Goal: Task Accomplishment & Management: Use online tool/utility

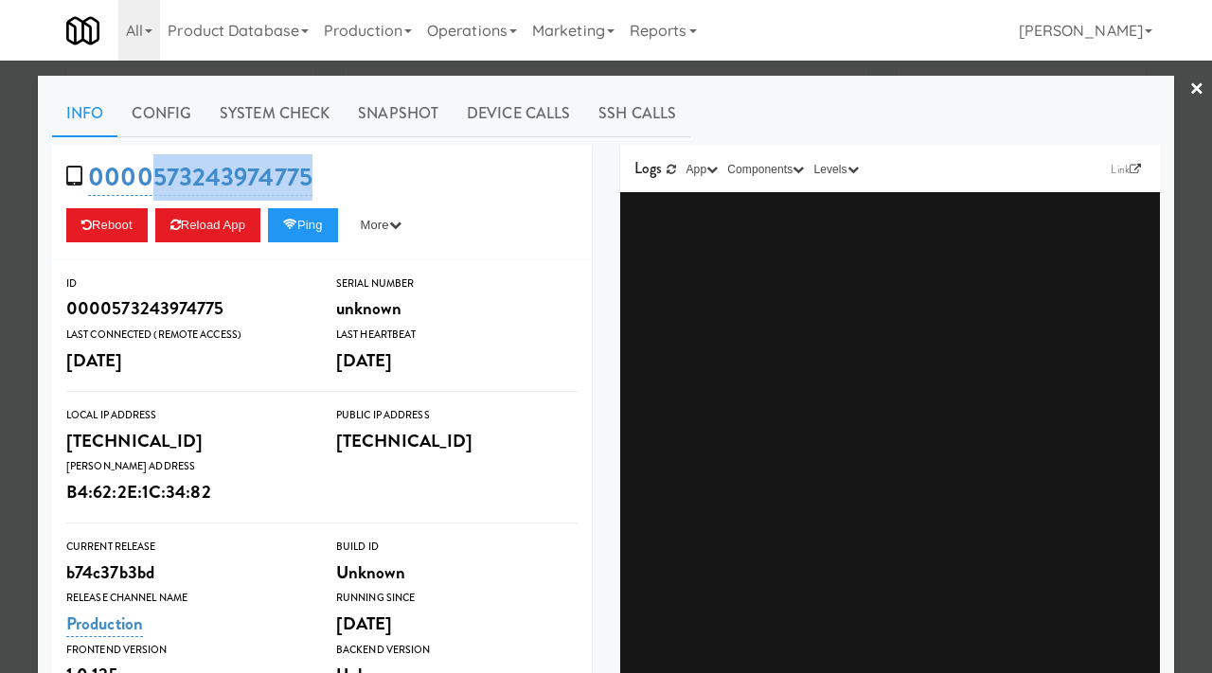
click at [445, 70] on div at bounding box center [606, 336] width 1212 height 673
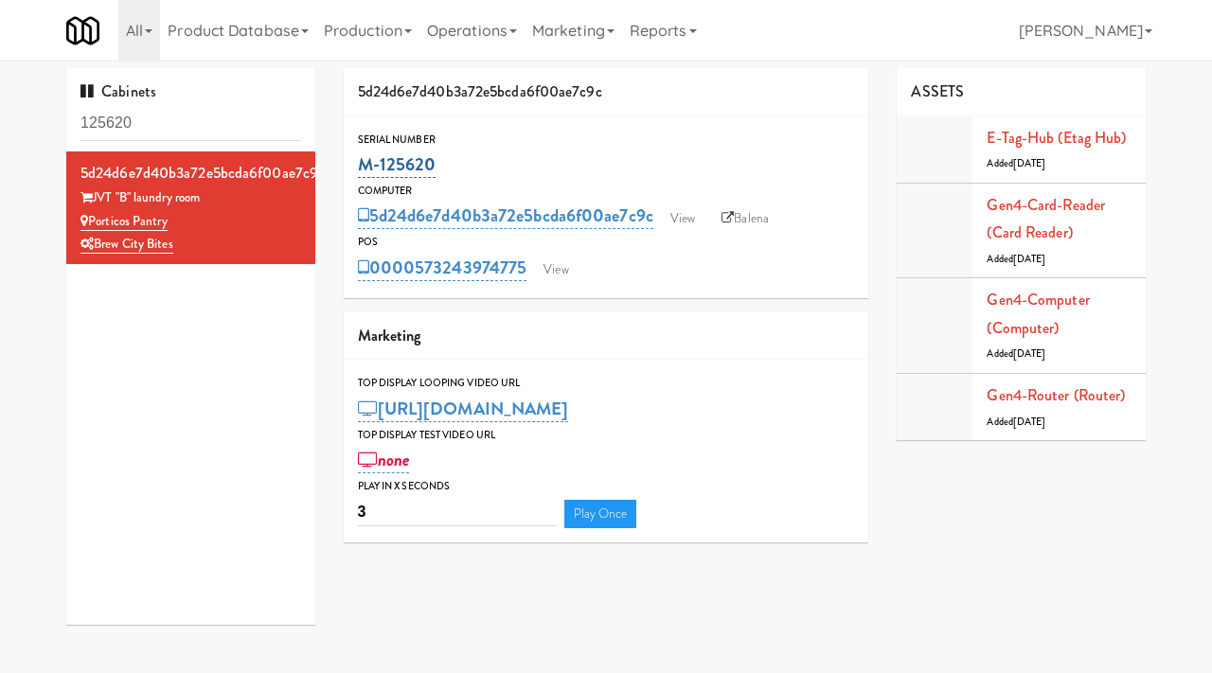
drag, startPoint x: 447, startPoint y: 170, endPoint x: 360, endPoint y: 163, distance: 87.4
click at [360, 163] on div "M-125620" at bounding box center [606, 165] width 497 height 32
copy link "M-125620"
click at [749, 217] on link "Balena" at bounding box center [745, 219] width 66 height 28
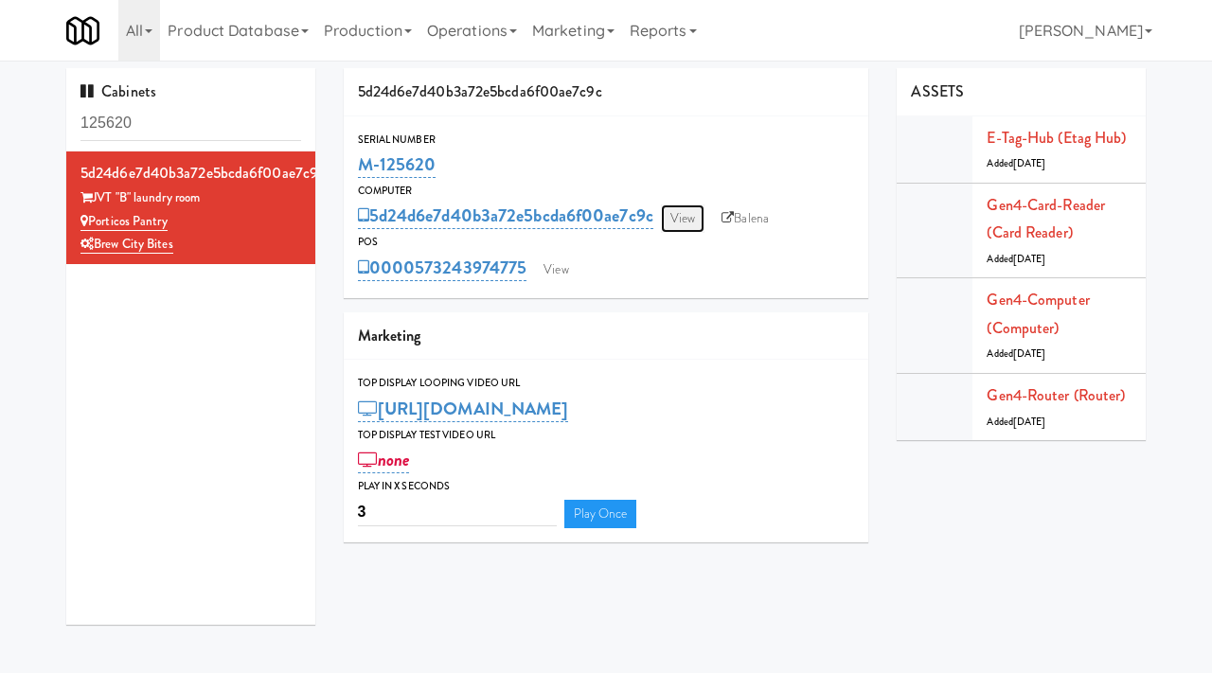
click at [688, 212] on link "View" at bounding box center [683, 219] width 44 height 28
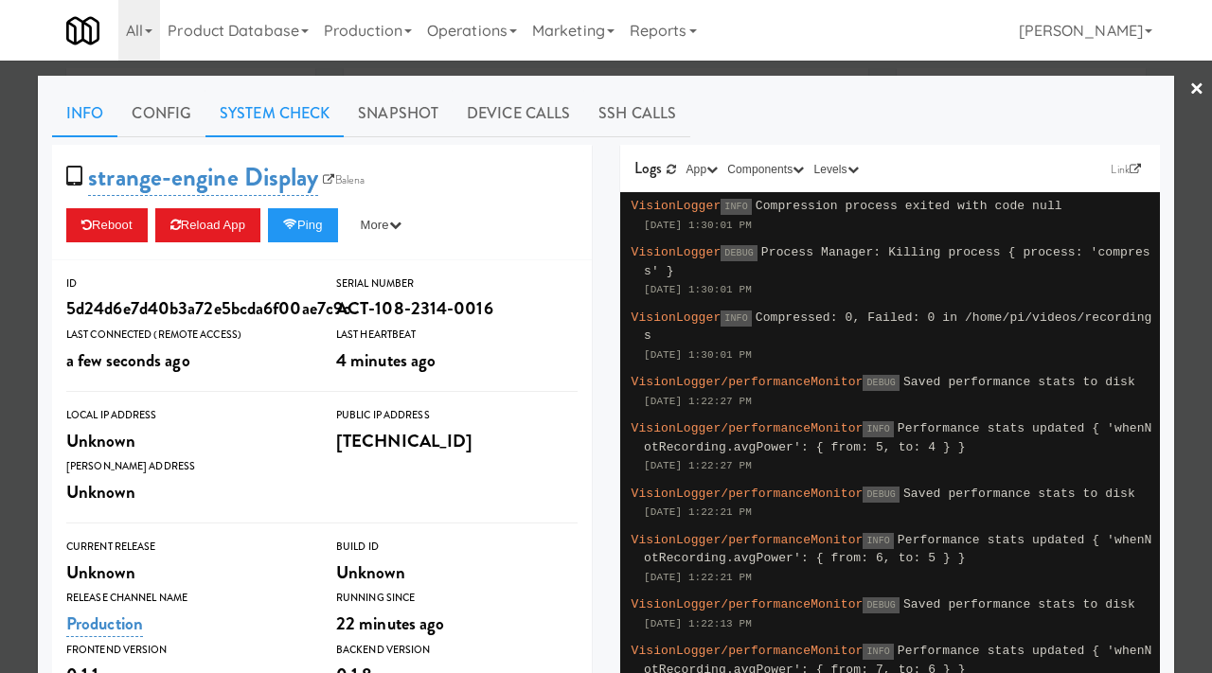
click at [265, 125] on link "System Check" at bounding box center [274, 113] width 138 height 47
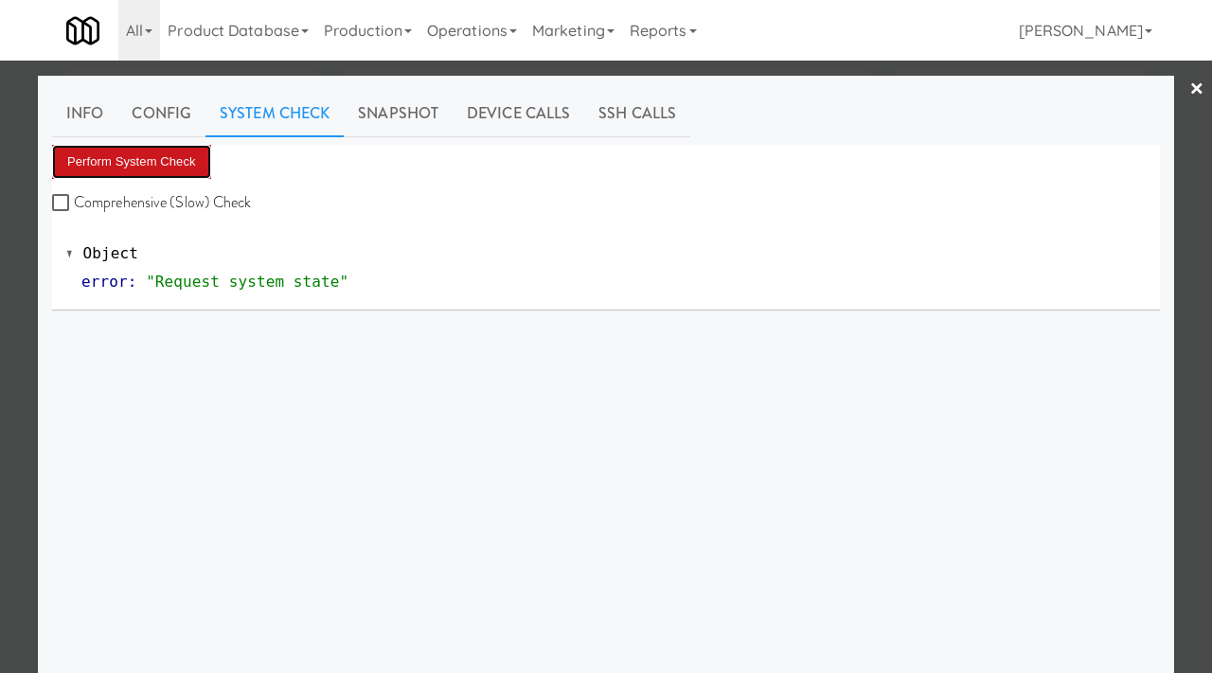
click at [144, 149] on button "Perform System Check" at bounding box center [131, 162] width 159 height 34
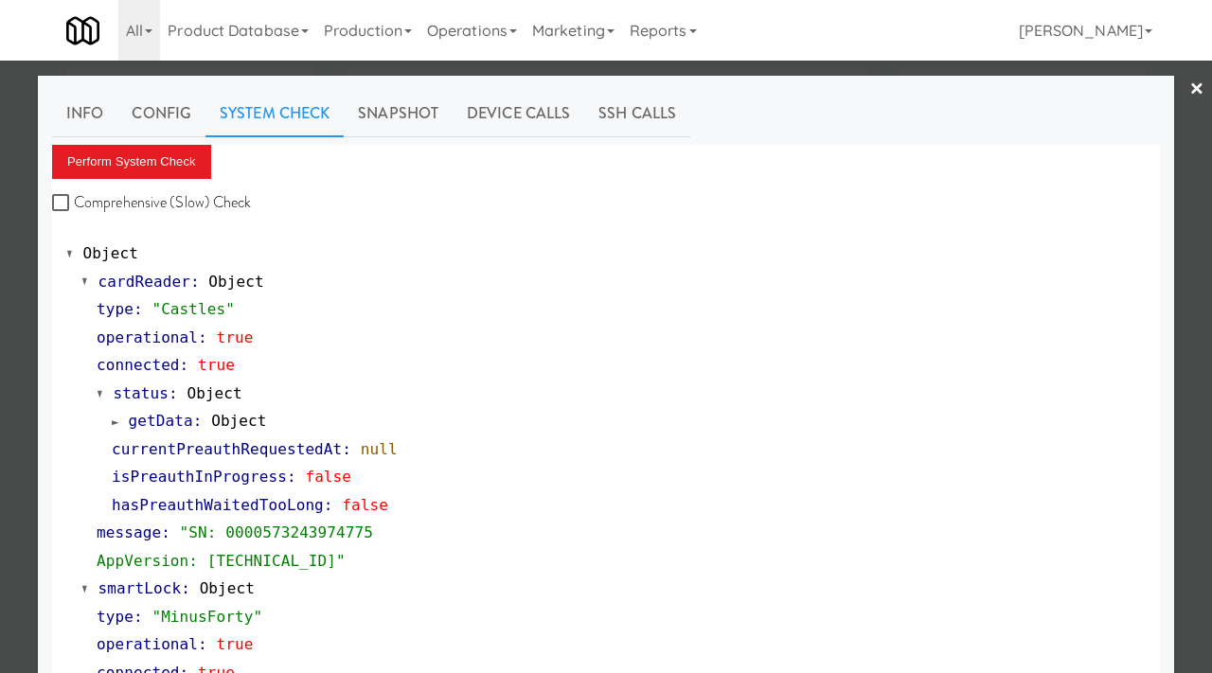
click at [5, 230] on div at bounding box center [606, 336] width 1212 height 673
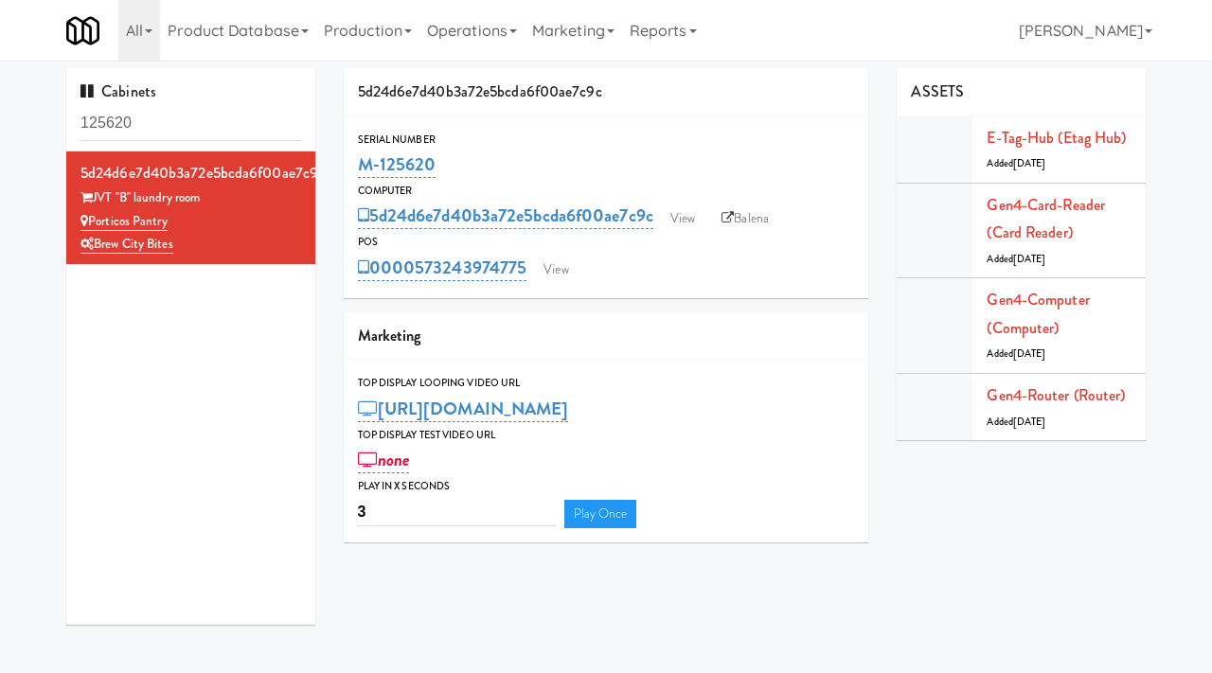
click at [495, 179] on div "M-125620" at bounding box center [606, 165] width 497 height 32
click at [678, 220] on link "View" at bounding box center [683, 219] width 44 height 28
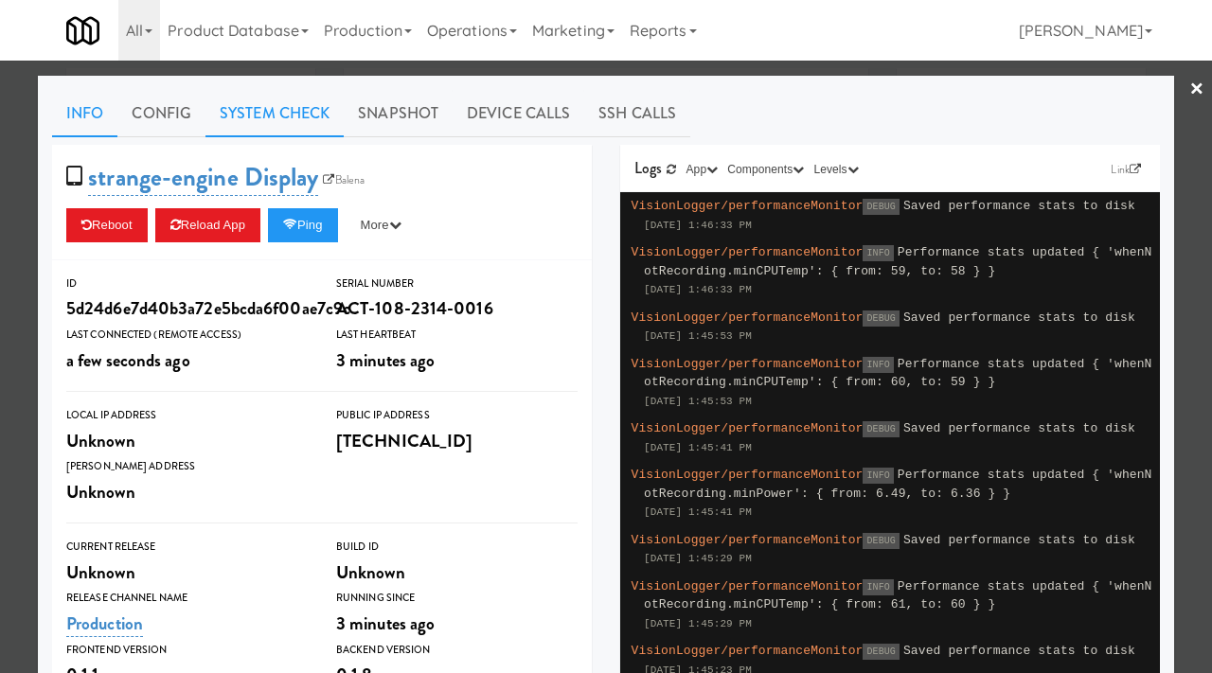
click at [311, 118] on link "System Check" at bounding box center [274, 113] width 138 height 47
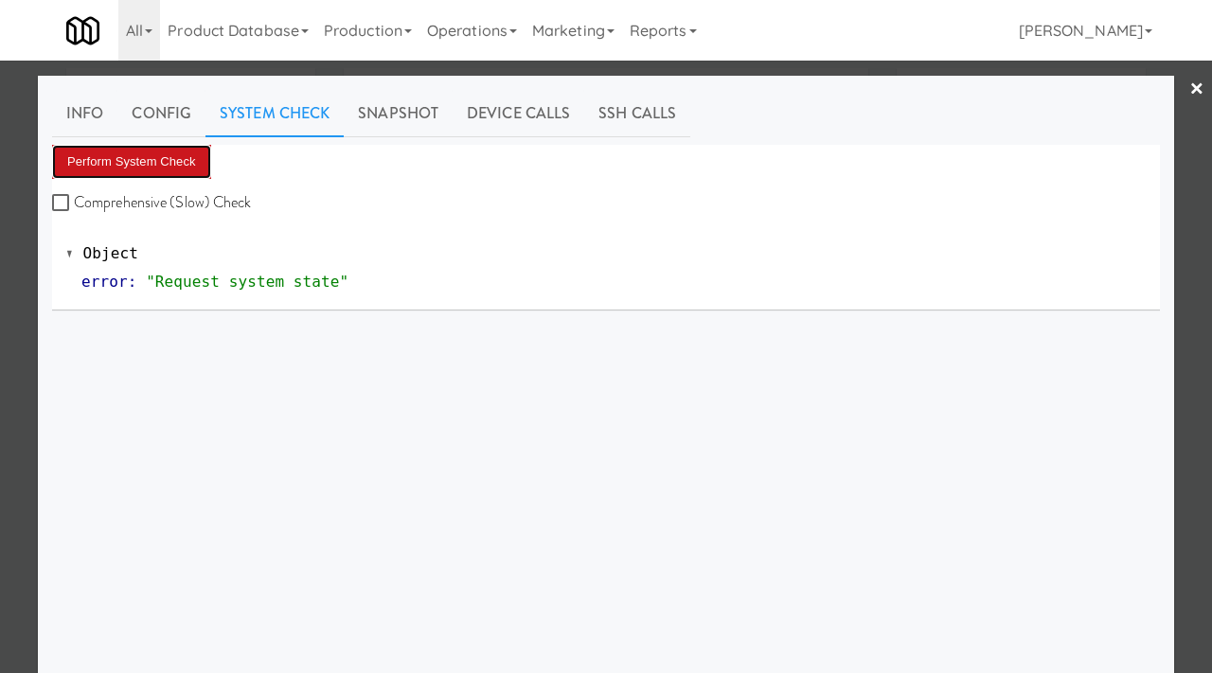
click at [175, 166] on button "Perform System Check" at bounding box center [131, 162] width 159 height 34
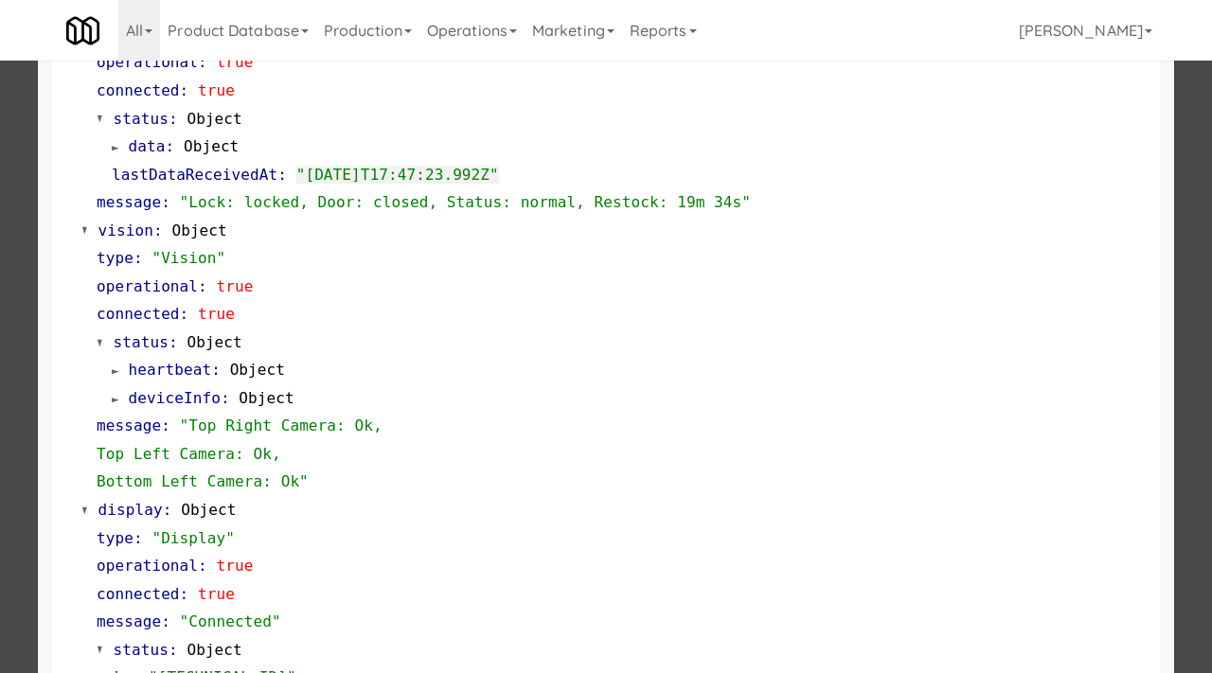
scroll to position [554, 0]
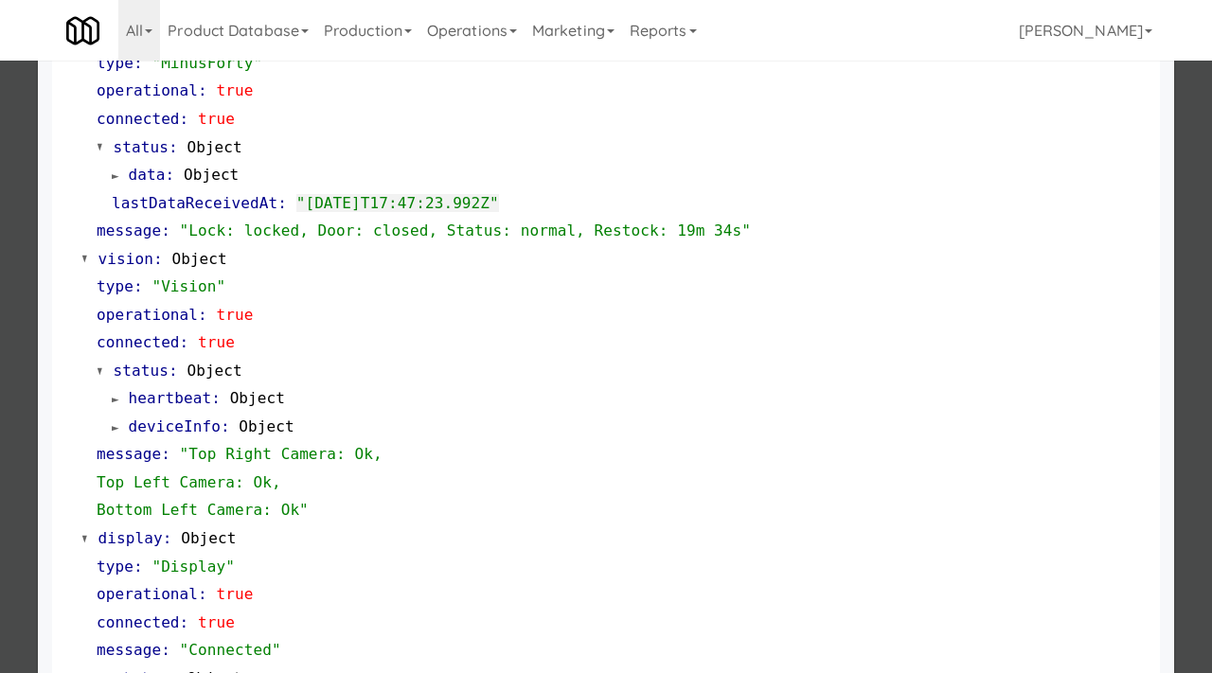
click at [0, 287] on div at bounding box center [606, 336] width 1212 height 673
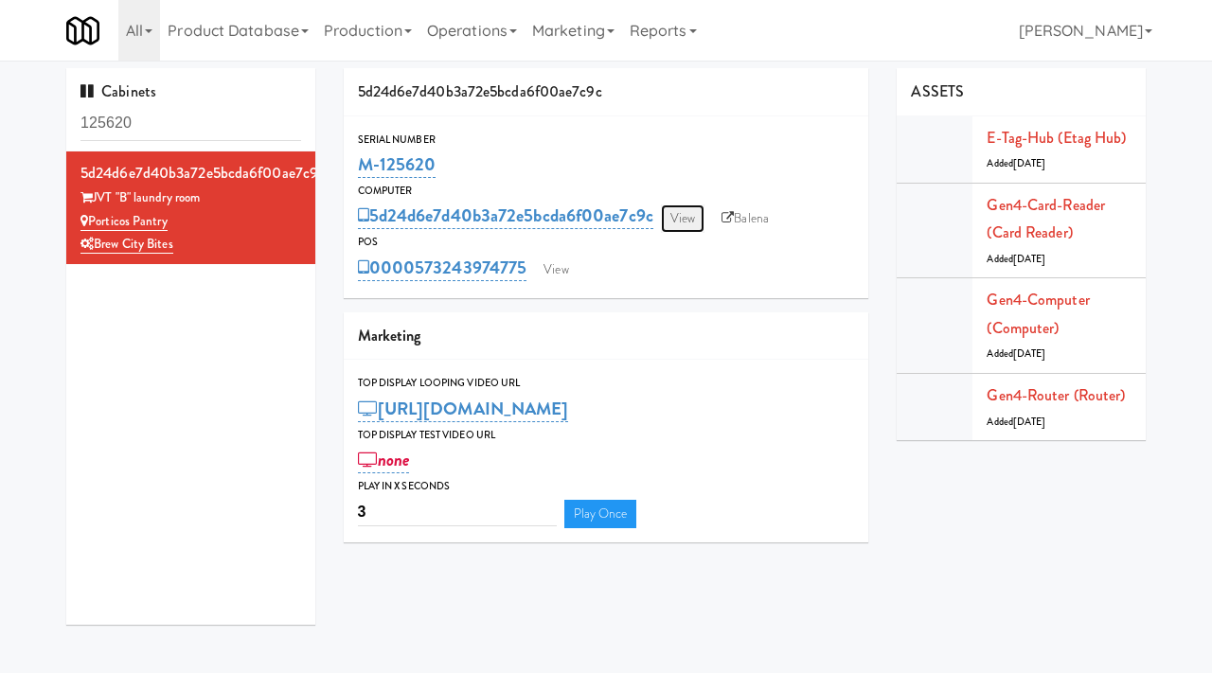
click at [676, 216] on link "View" at bounding box center [683, 219] width 44 height 28
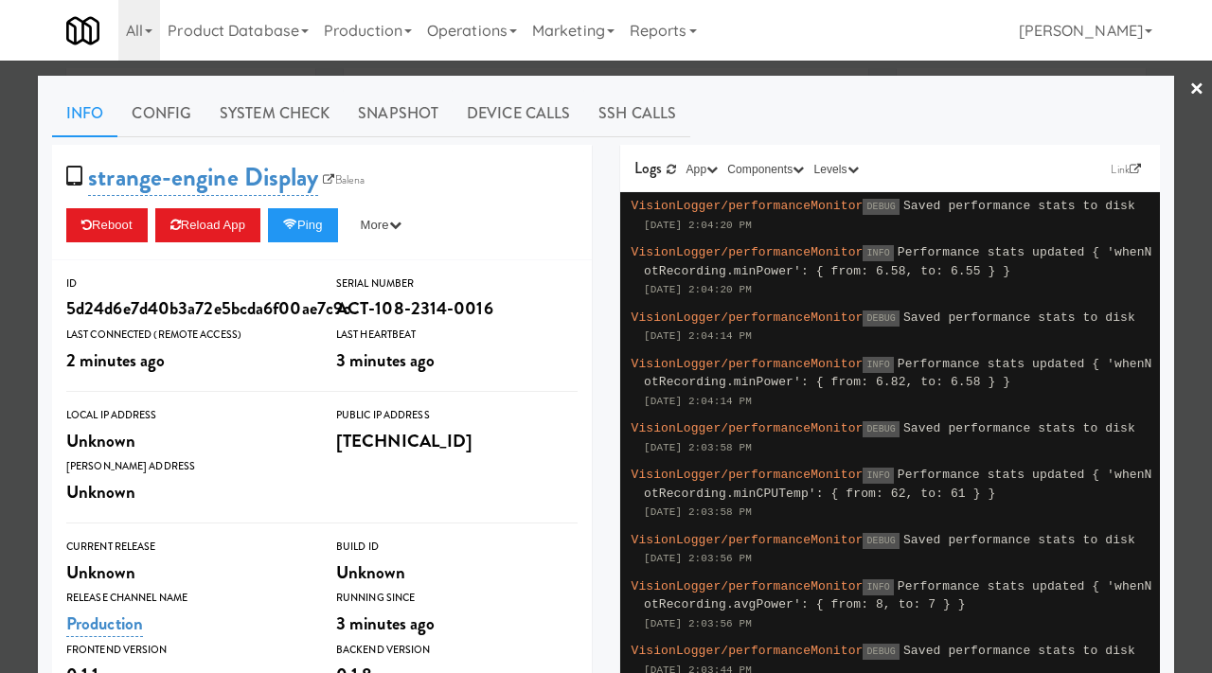
click at [11, 250] on div at bounding box center [606, 336] width 1212 height 673
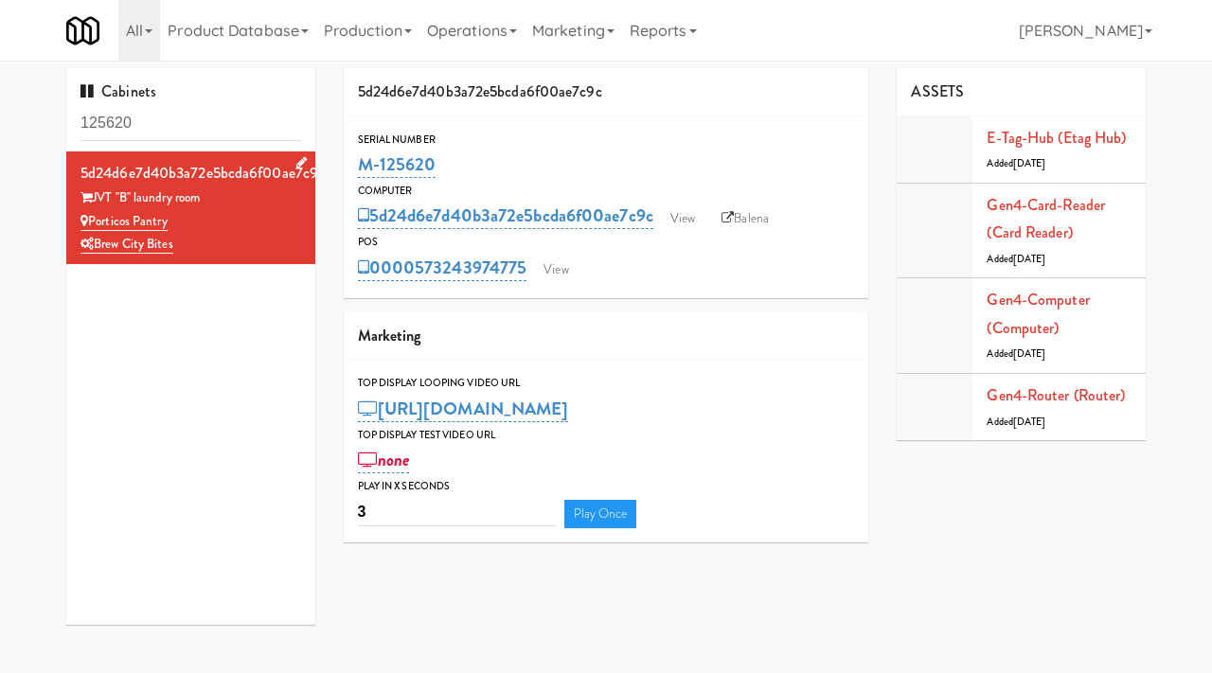
drag, startPoint x: 193, startPoint y: 225, endPoint x: 91, endPoint y: 224, distance: 102.3
click at [91, 224] on div "Porticos Pantry" at bounding box center [190, 222] width 221 height 24
copy link "Porticos Pantry"
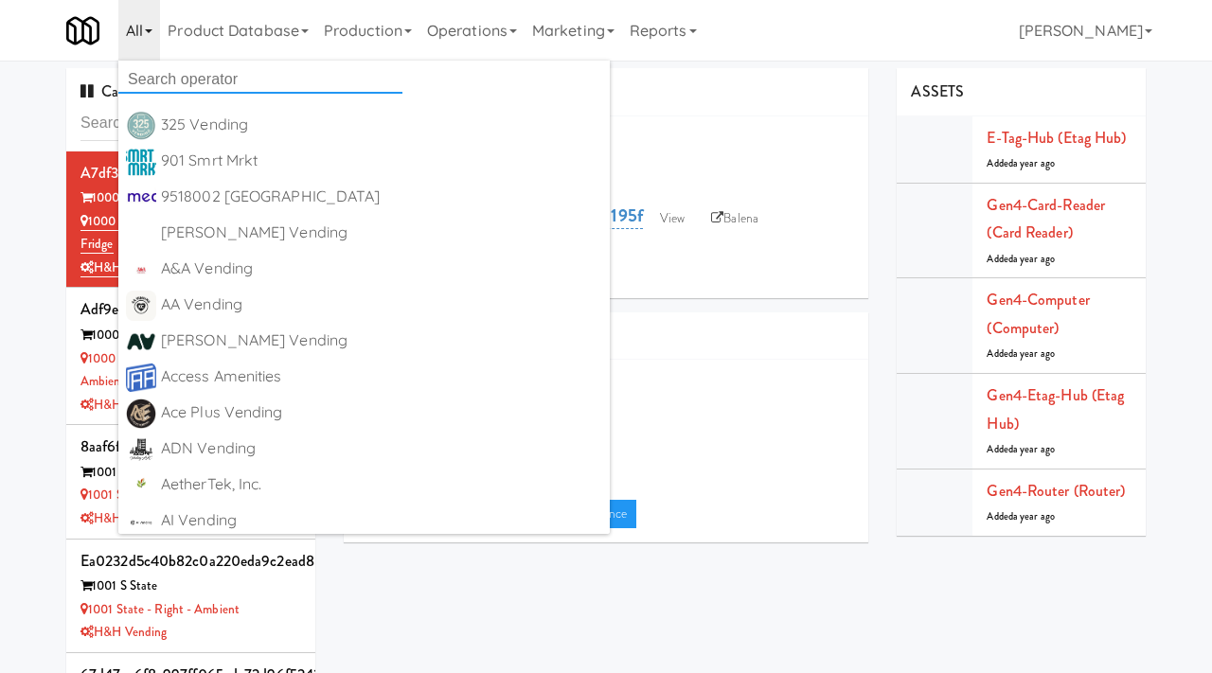
click at [239, 85] on input "text" at bounding box center [260, 79] width 284 height 28
type input "refu"
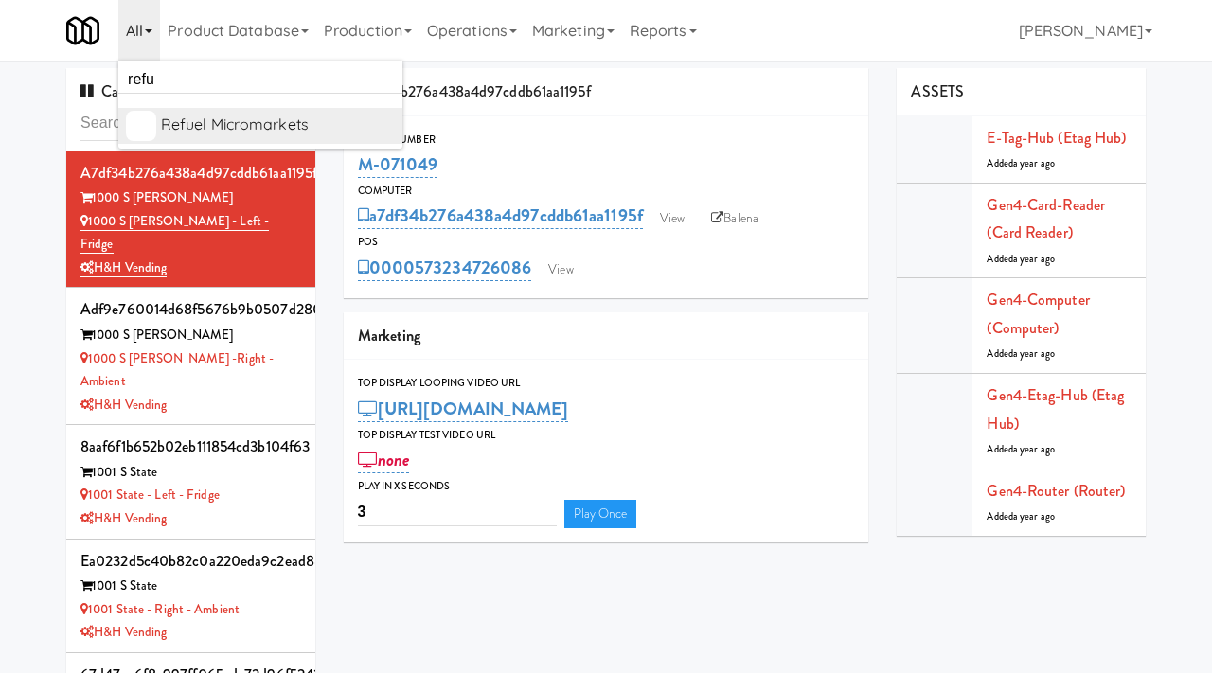
click at [269, 122] on div "Refuel Micromarkets" at bounding box center [278, 125] width 234 height 28
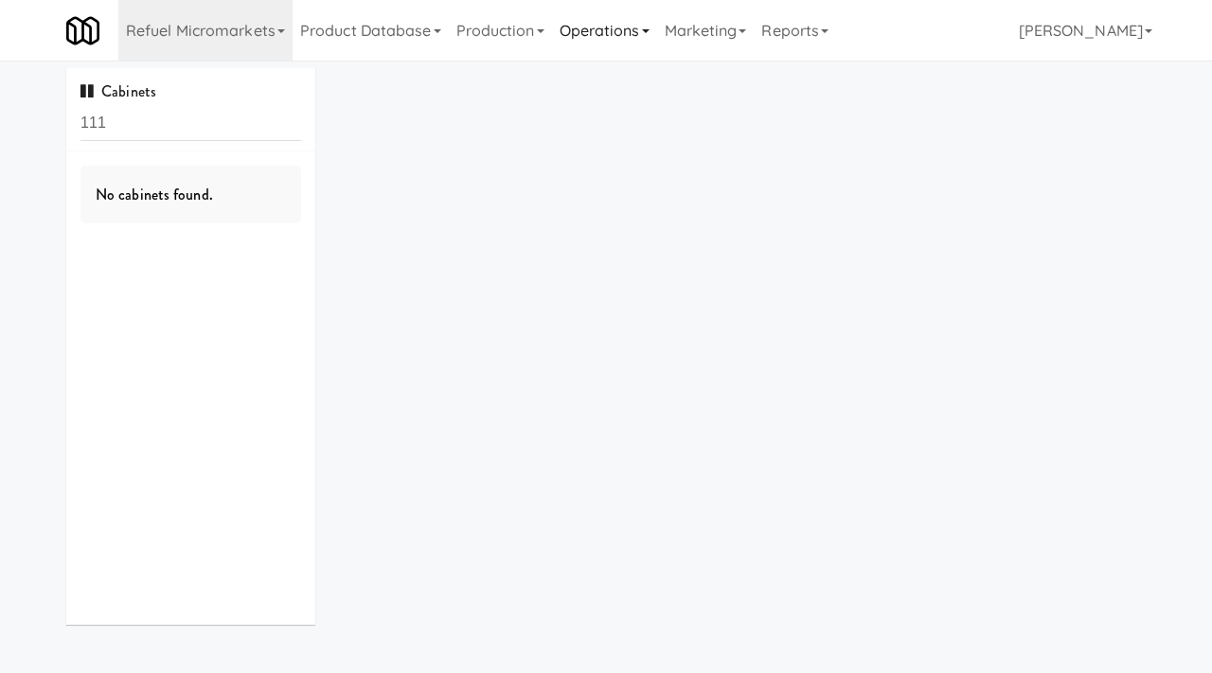
click at [593, 20] on link "Operations" at bounding box center [604, 30] width 105 height 61
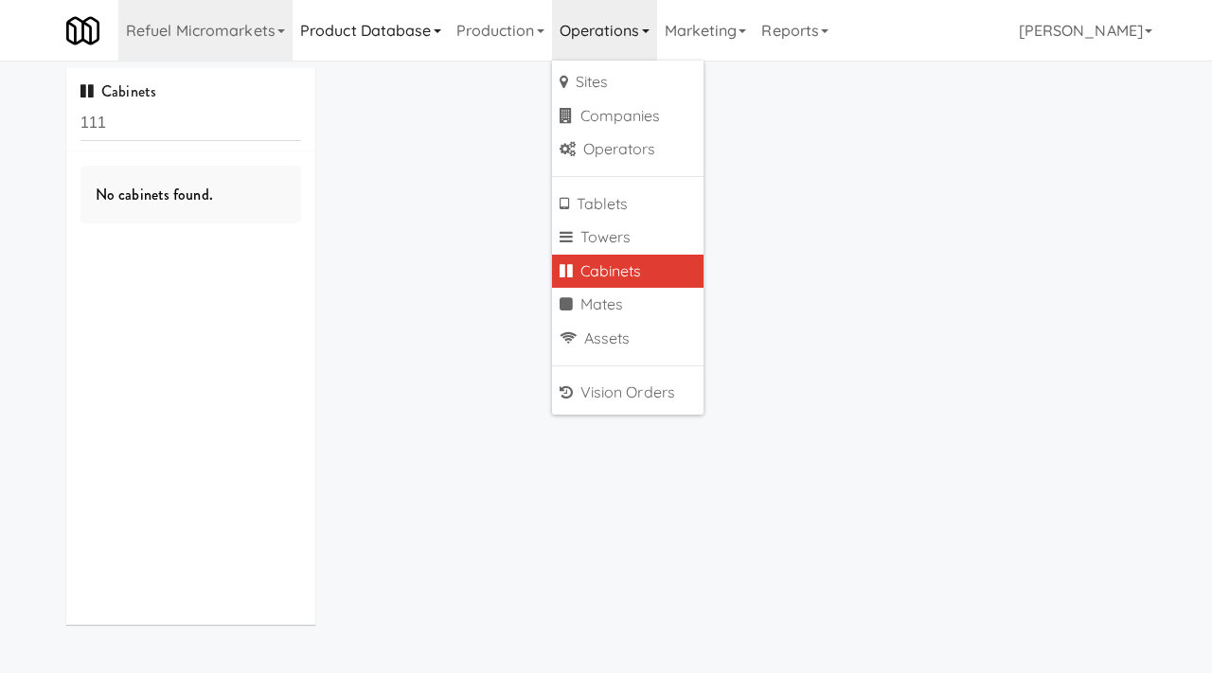
click at [317, 34] on link "Product Database" at bounding box center [371, 30] width 156 height 61
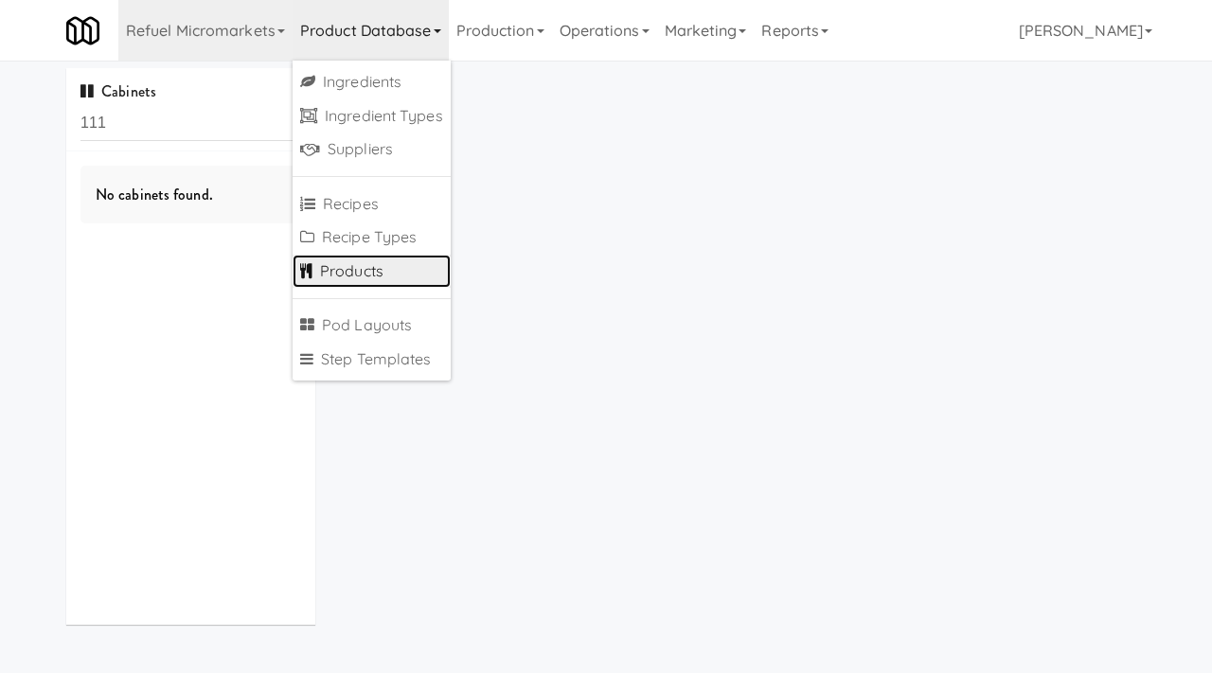
click at [371, 268] on link "Products" at bounding box center [372, 272] width 158 height 34
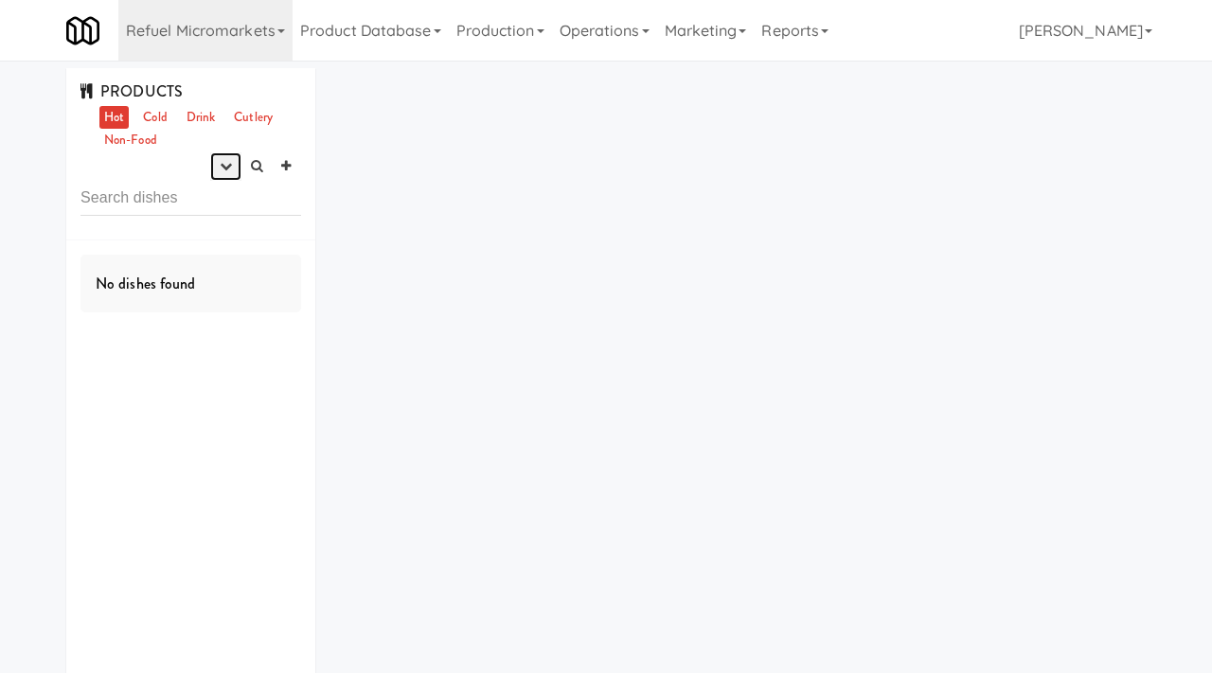
click at [228, 162] on icon "button" at bounding box center [226, 166] width 12 height 12
click at [232, 176] on button "button" at bounding box center [225, 166] width 31 height 28
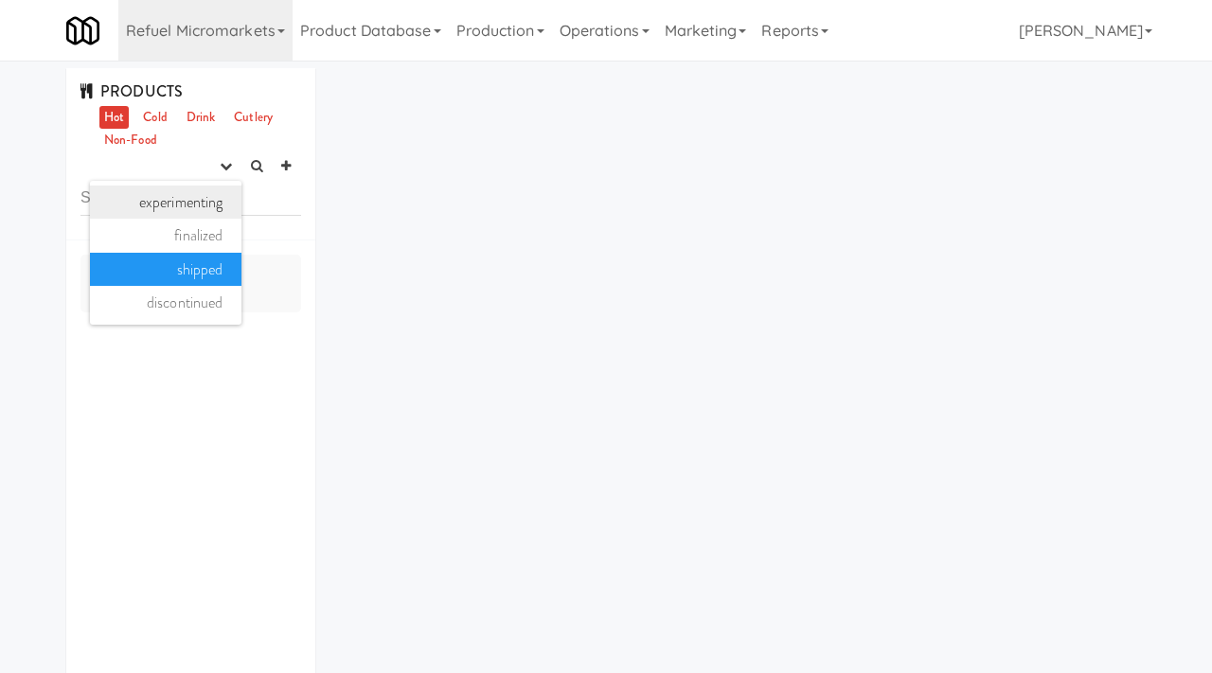
click at [178, 210] on link "experimenting" at bounding box center [165, 203] width 151 height 34
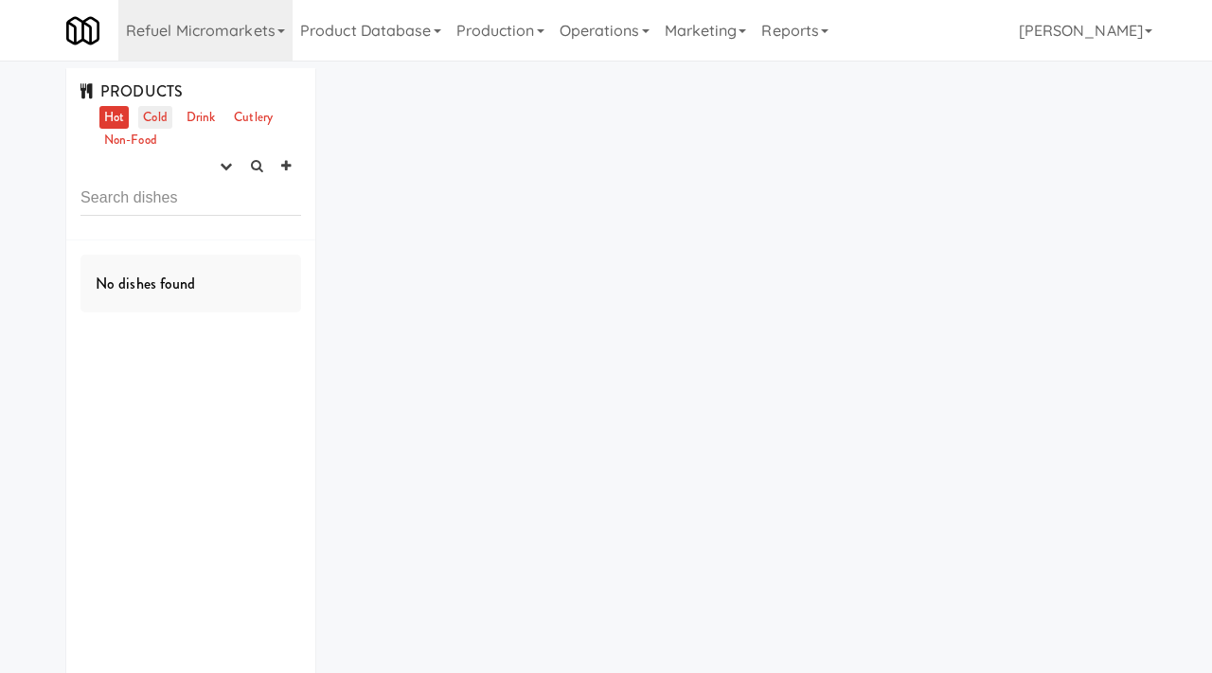
click at [153, 125] on link "Cold" at bounding box center [154, 118] width 33 height 24
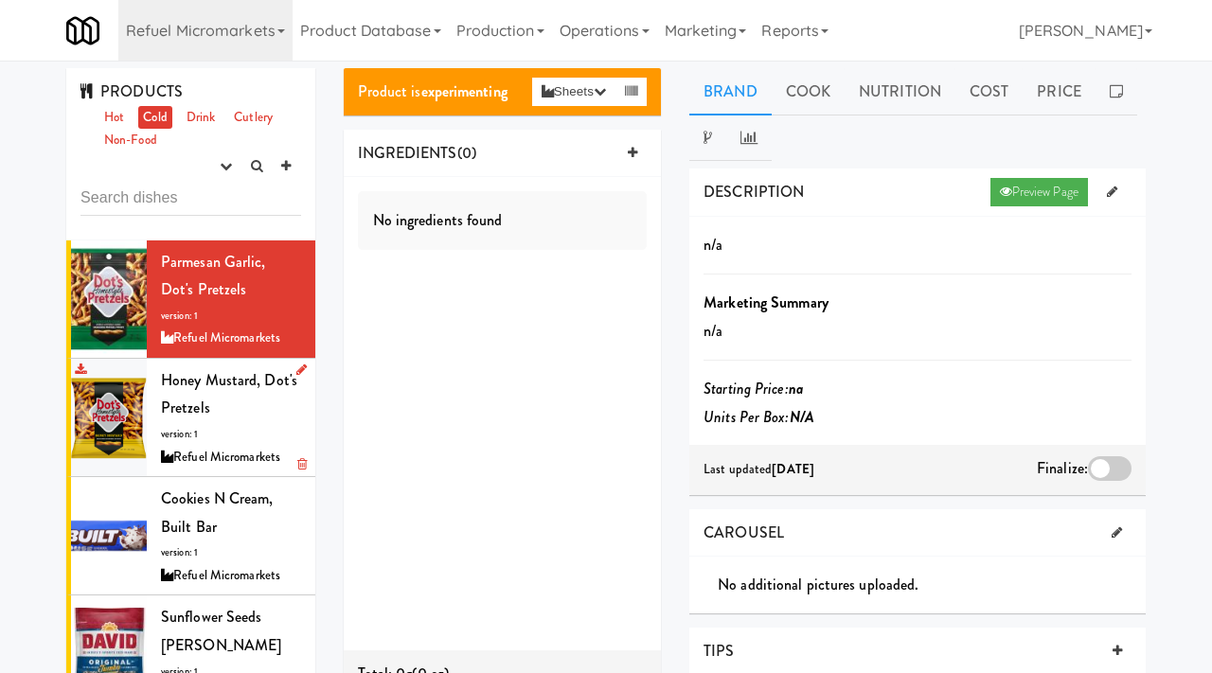
click at [170, 417] on span "Honey Mustard, Dot's Pretzels" at bounding box center [229, 394] width 136 height 50
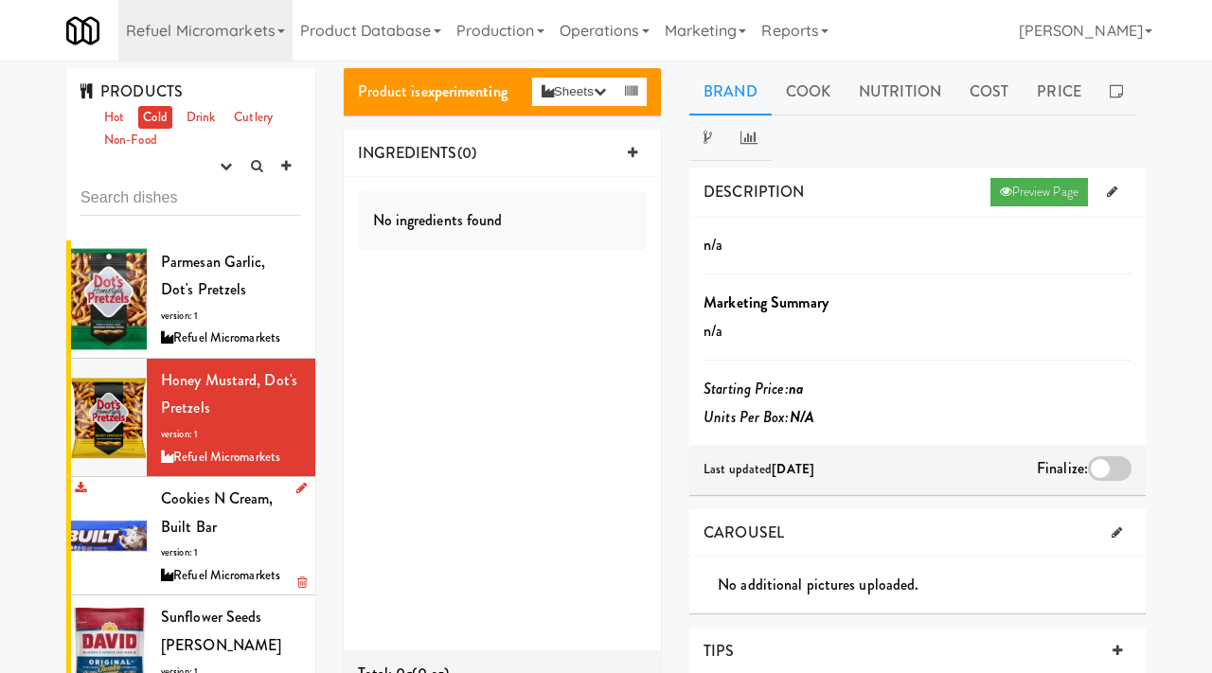
click at [154, 541] on li "Cookies N Cream, Built Bar version: 1 Refuel Micromarkets" at bounding box center [190, 536] width 249 height 118
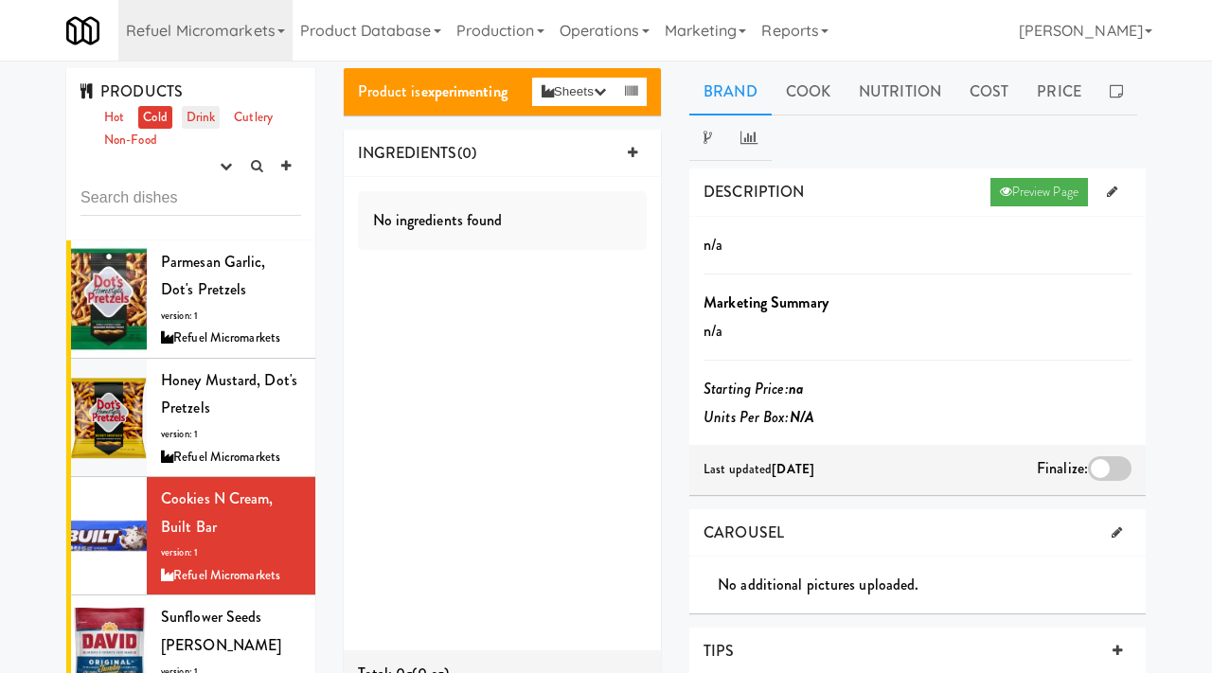
click at [205, 119] on link "Drink" at bounding box center [201, 118] width 39 height 24
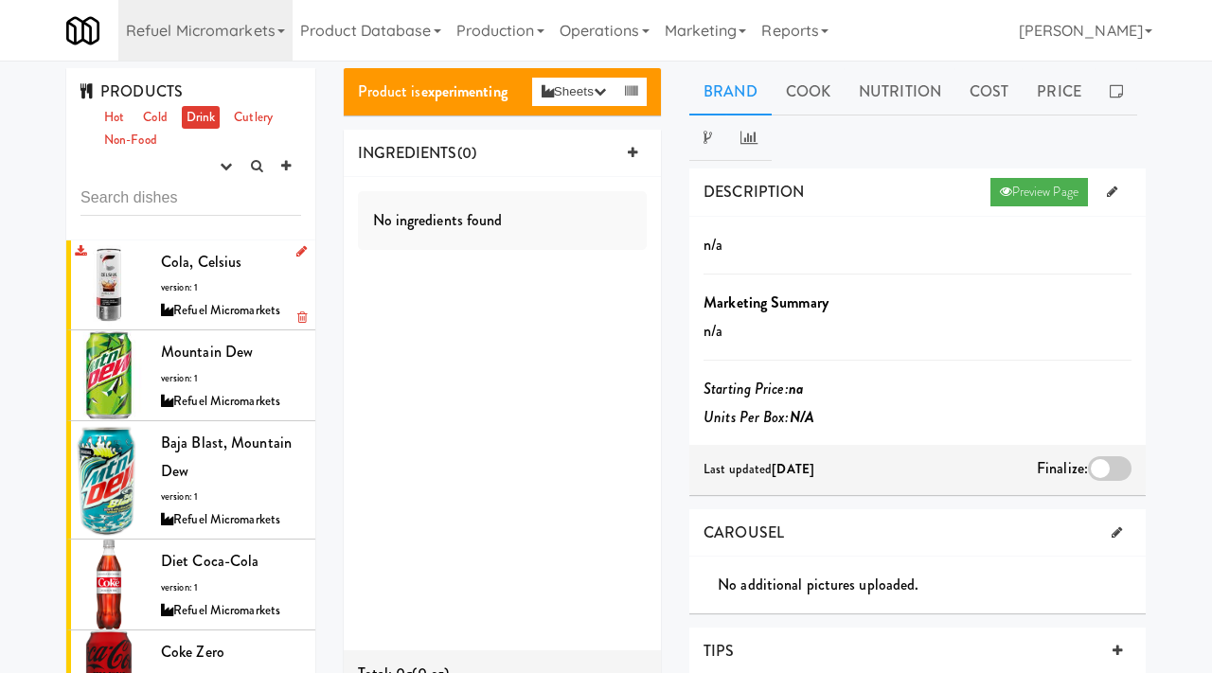
click at [218, 307] on div "Refuel Micromarkets" at bounding box center [231, 311] width 140 height 24
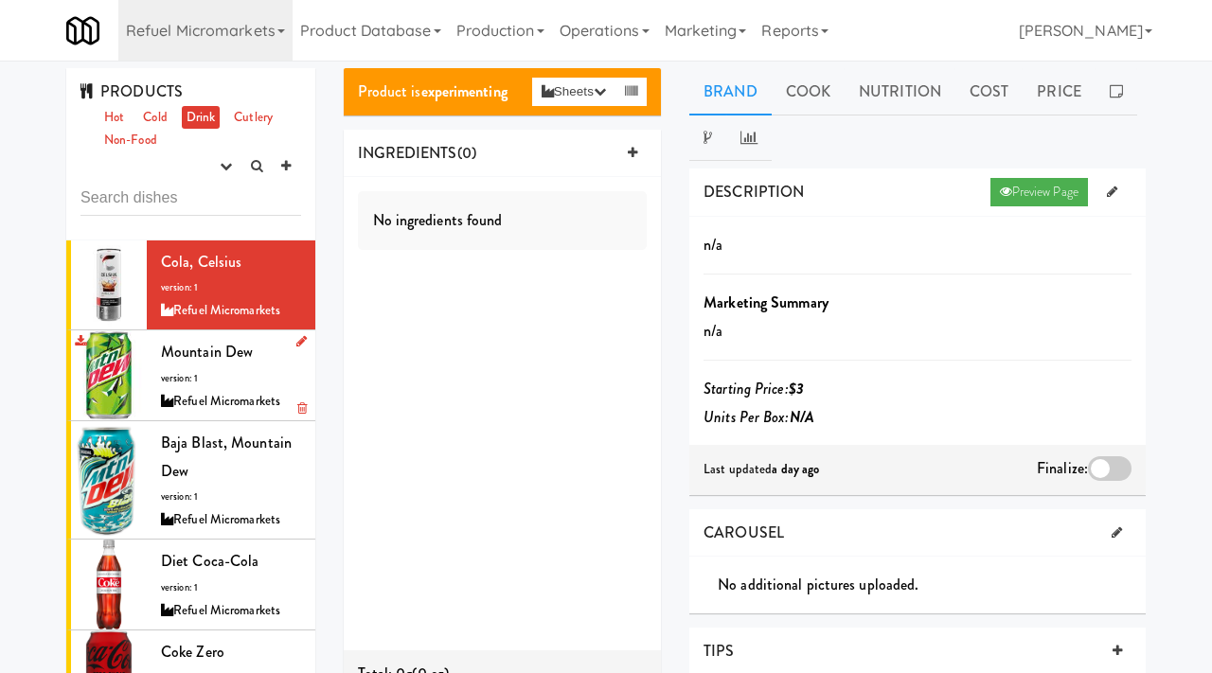
click at [195, 381] on span "version: 1" at bounding box center [179, 378] width 37 height 14
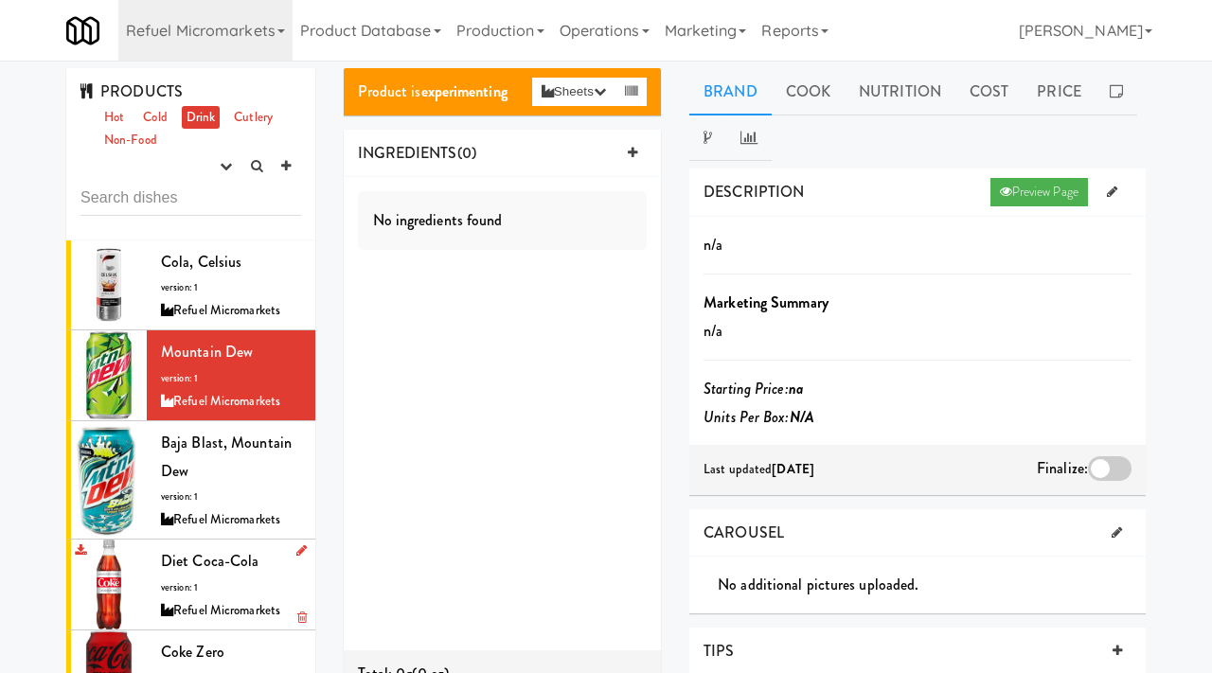
click at [184, 583] on span "version: 1" at bounding box center [179, 587] width 37 height 14
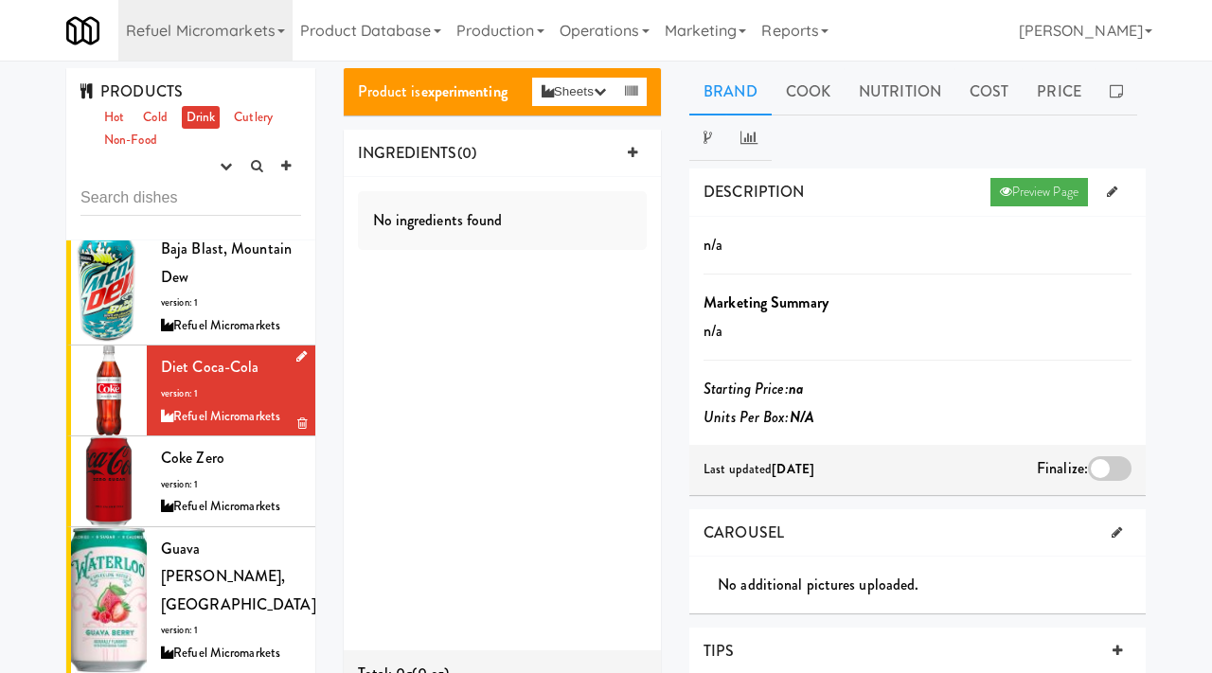
scroll to position [216, 0]
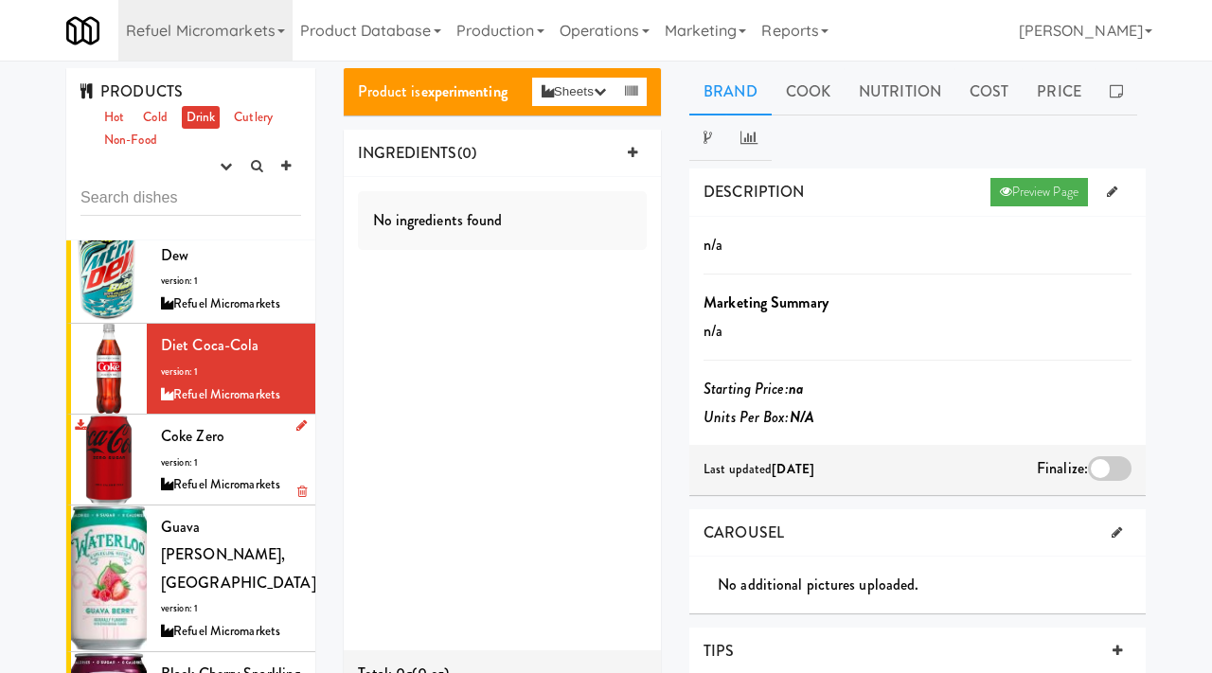
click at [208, 488] on div "Refuel Micromarkets" at bounding box center [231, 485] width 140 height 24
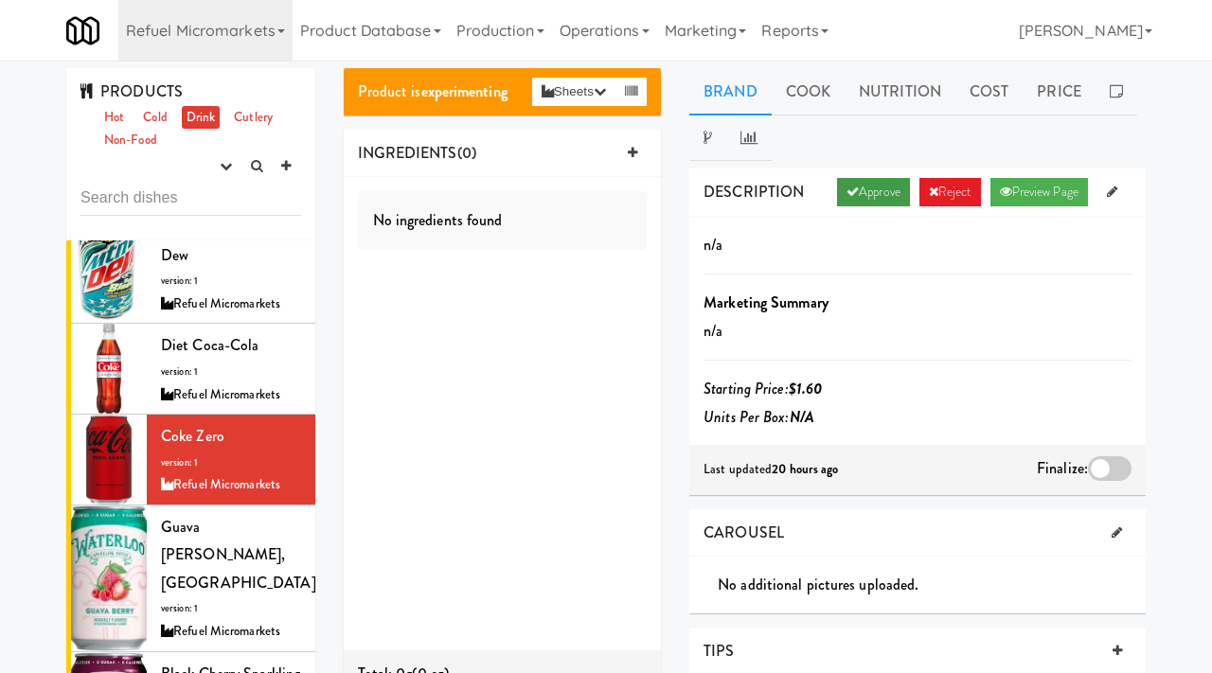
click at [862, 191] on link "Approve" at bounding box center [873, 192] width 73 height 28
click at [1094, 468] on div at bounding box center [1110, 468] width 44 height 25
click at [0, 0] on input "checkbox" at bounding box center [0, 0] width 0 height 0
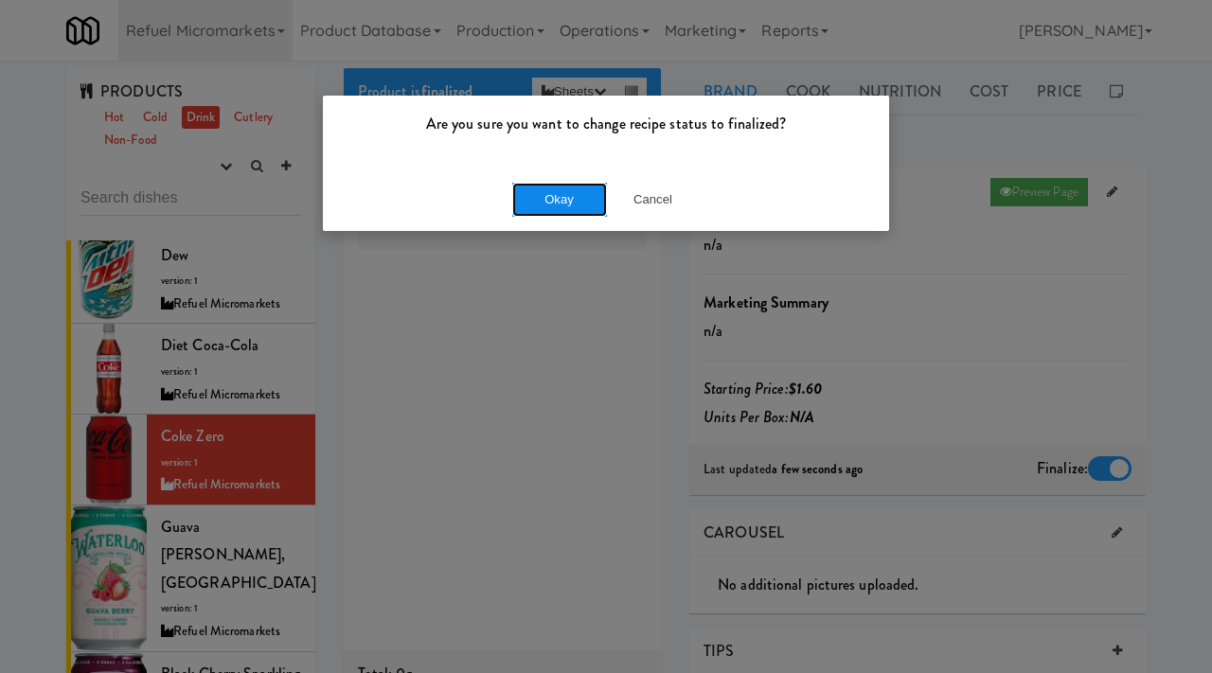
click at [543, 194] on button "Okay" at bounding box center [559, 200] width 95 height 34
